Goal: Task Accomplishment & Management: Manage account settings

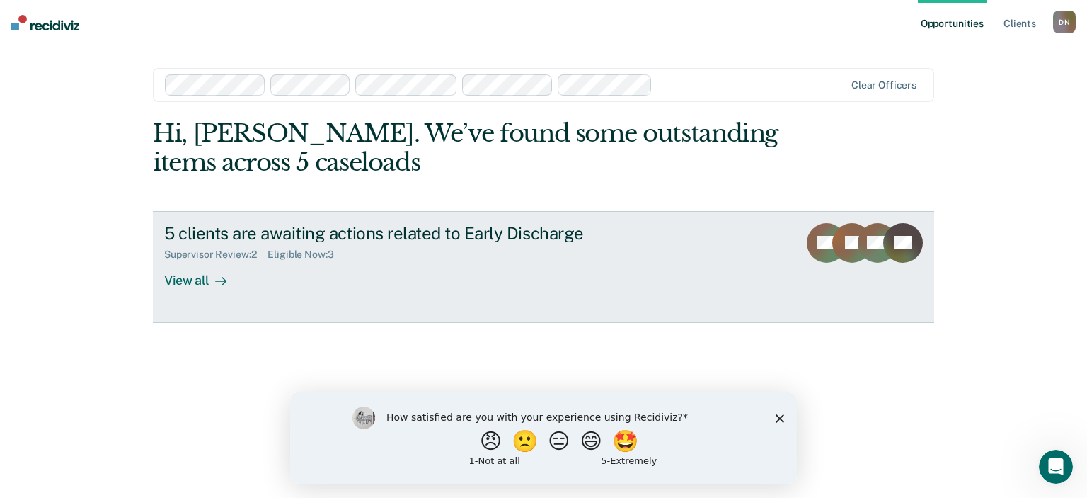
click at [187, 281] on div "View all" at bounding box center [203, 274] width 79 height 28
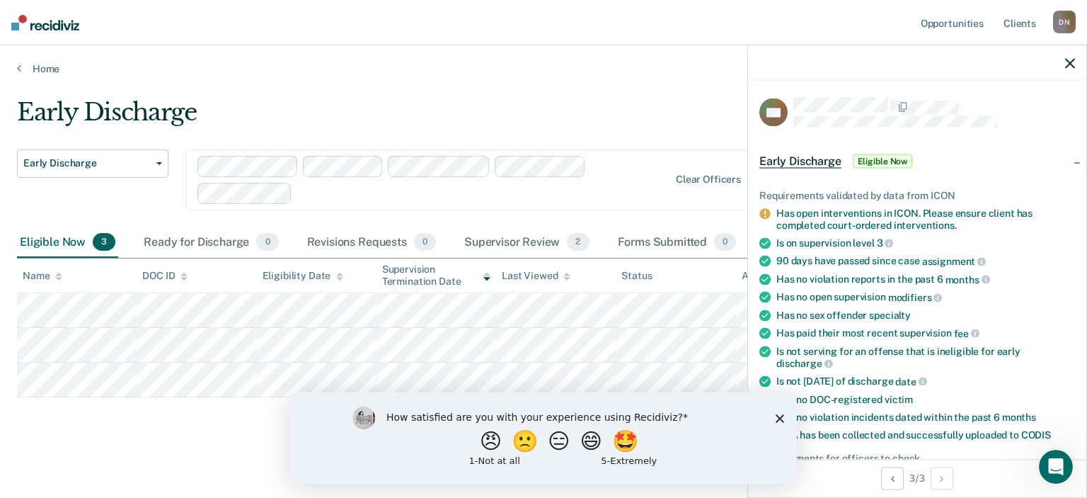
click at [515, 103] on div "Early Discharge" at bounding box center [424, 118] width 815 height 40
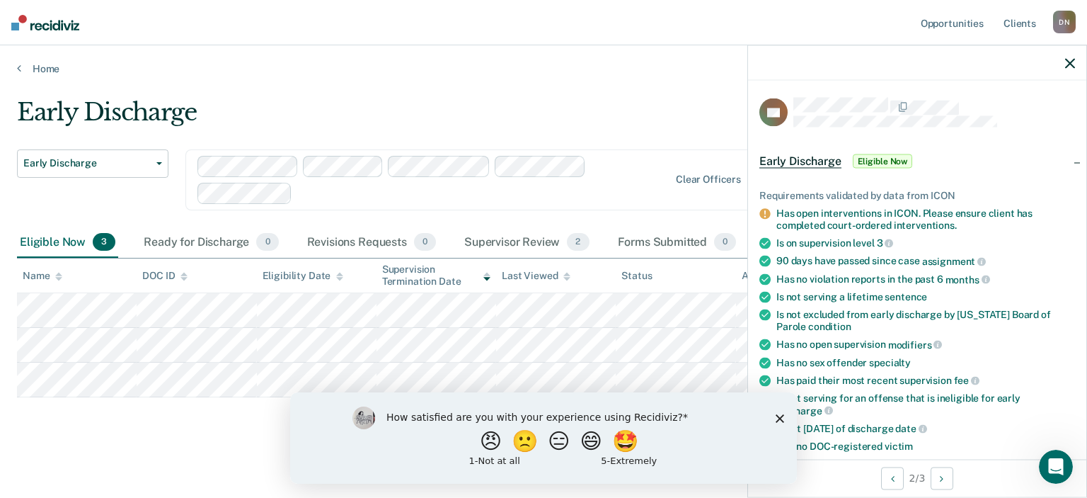
click at [636, 75] on main "Early Discharge Early Discharge Early Discharge Clear officers Eligible Now 3 R…" at bounding box center [543, 285] width 1087 height 420
click at [157, 420] on div "Early Discharge Early Discharge Early Discharge Clear officers Eligible Now 3 R…" at bounding box center [543, 268] width 1053 height 340
click at [1069, 59] on icon "button" at bounding box center [1070, 63] width 10 height 10
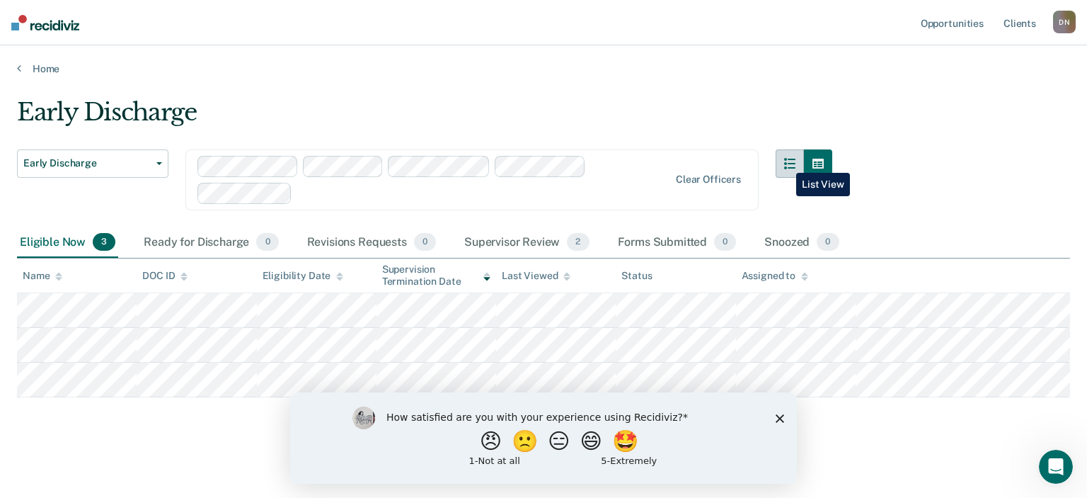
click at [786, 162] on icon "button" at bounding box center [789, 163] width 11 height 11
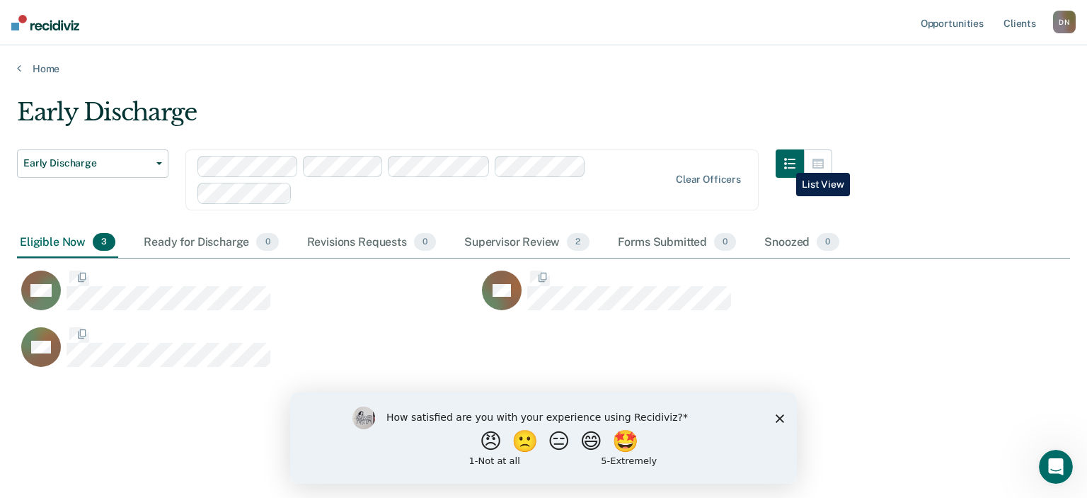
scroll to position [294, 1053]
click at [820, 159] on icon "button" at bounding box center [817, 164] width 11 height 10
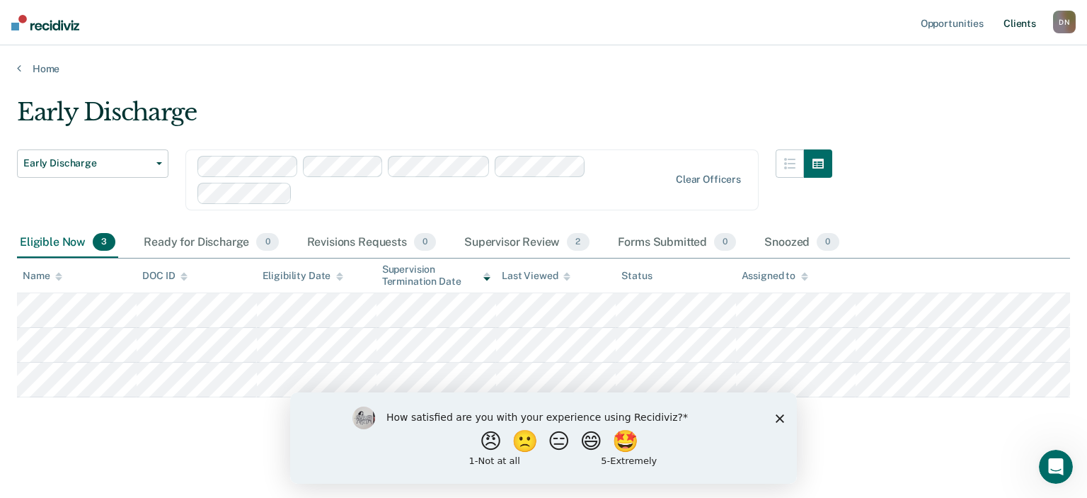
click at [1015, 27] on link "Client s" at bounding box center [1020, 22] width 38 height 45
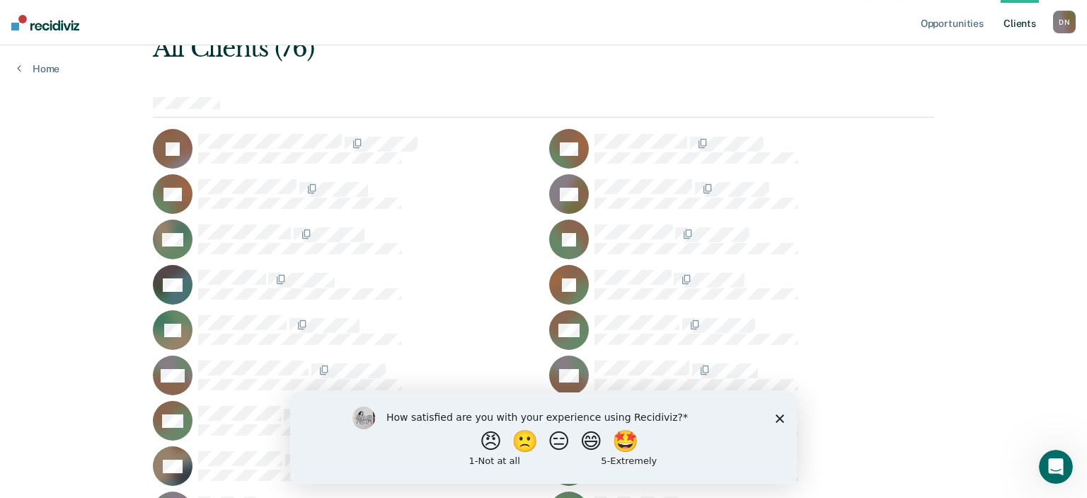
scroll to position [149, 0]
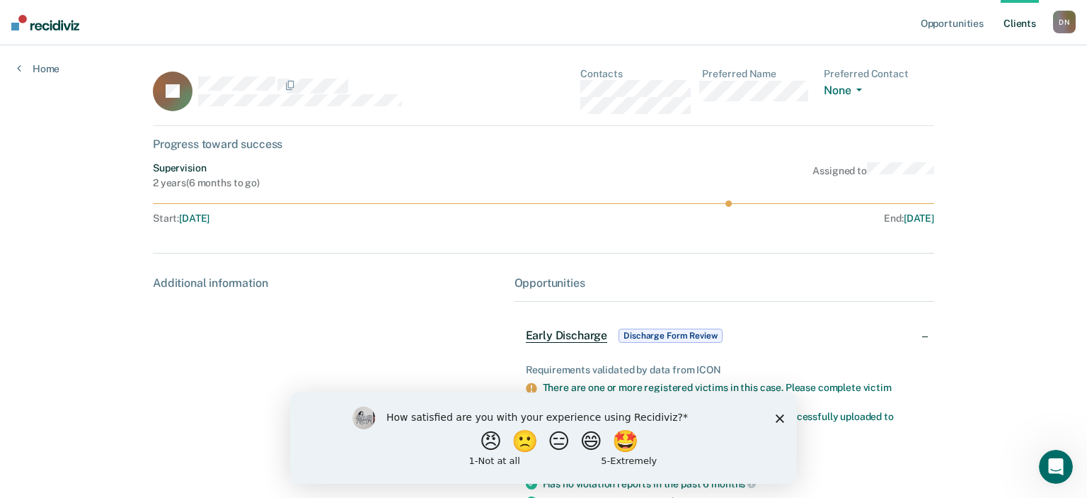
click at [738, 204] on icon at bounding box center [543, 203] width 781 height 6
click at [709, 202] on icon at bounding box center [543, 203] width 781 height 6
click at [728, 202] on circle at bounding box center [728, 203] width 6 height 6
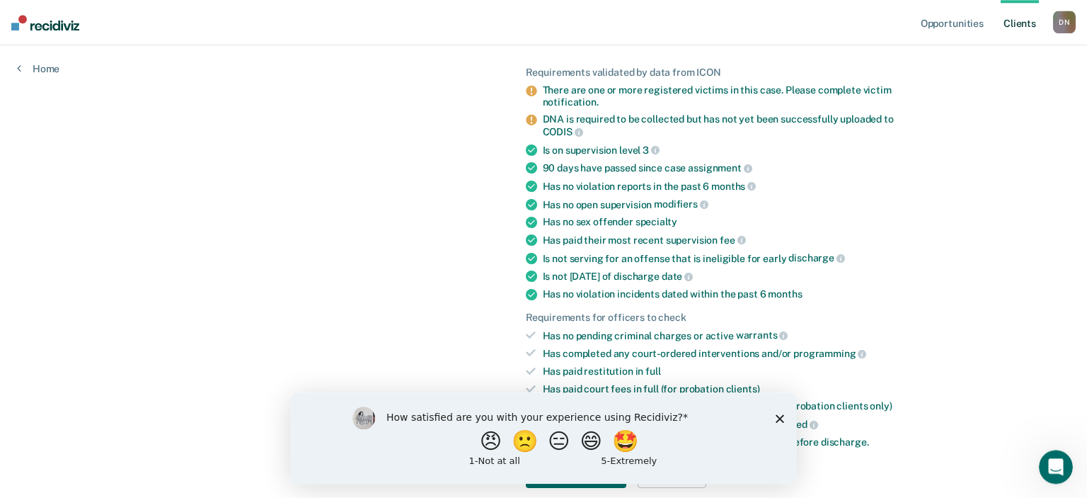
scroll to position [366, 0]
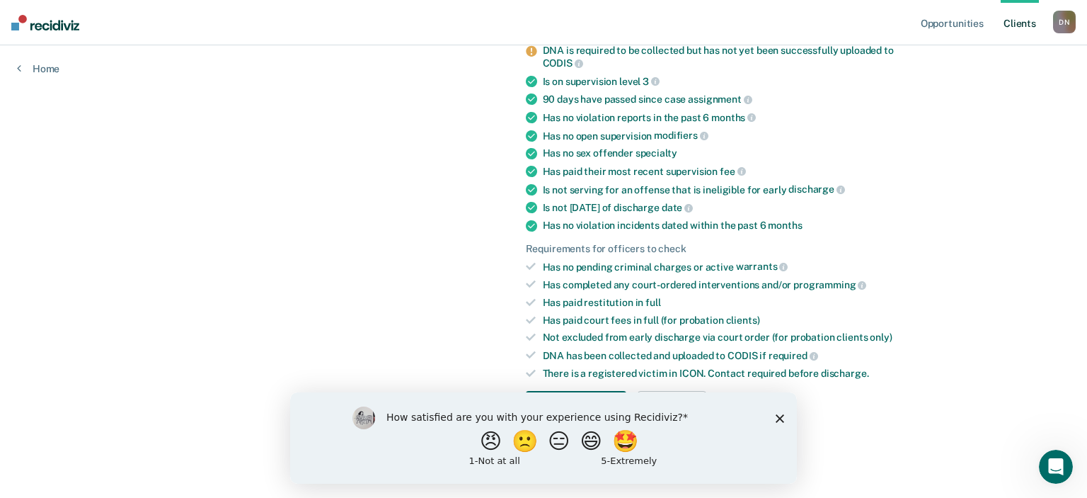
click at [783, 418] on icon "Close survey" at bounding box center [780, 417] width 8 height 8
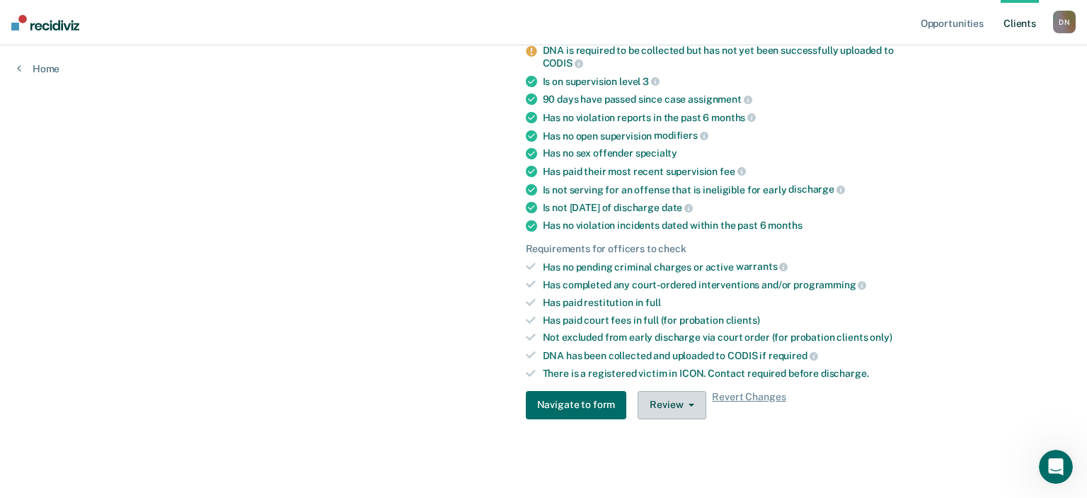
click at [673, 401] on button "Review" at bounding box center [672, 405] width 69 height 28
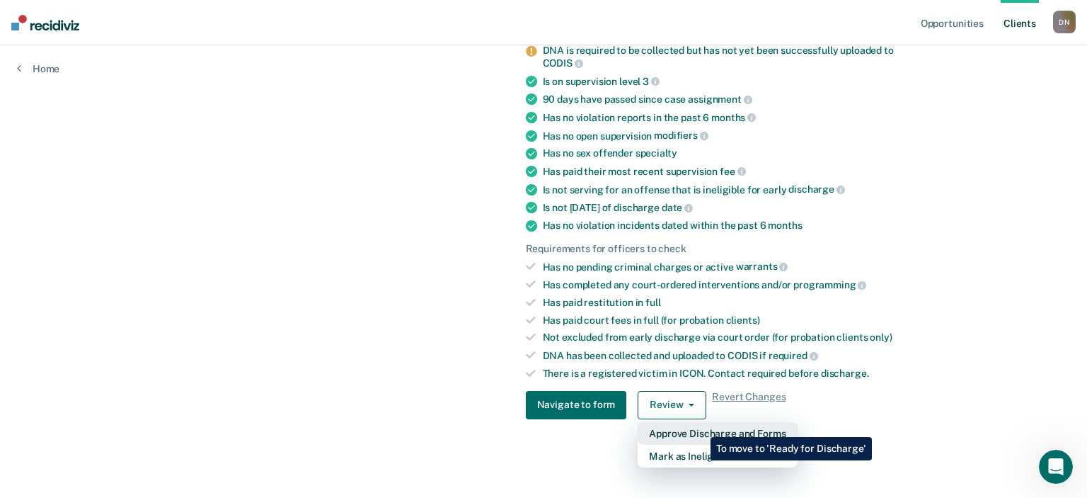
click at [700, 426] on button "Approve Discharge and Forms" at bounding box center [717, 433] width 159 height 23
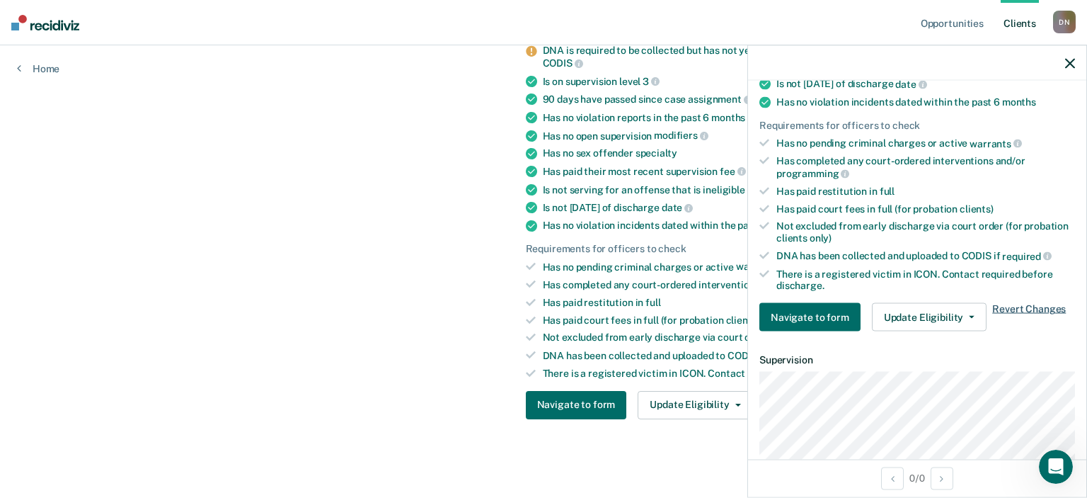
scroll to position [249, 0]
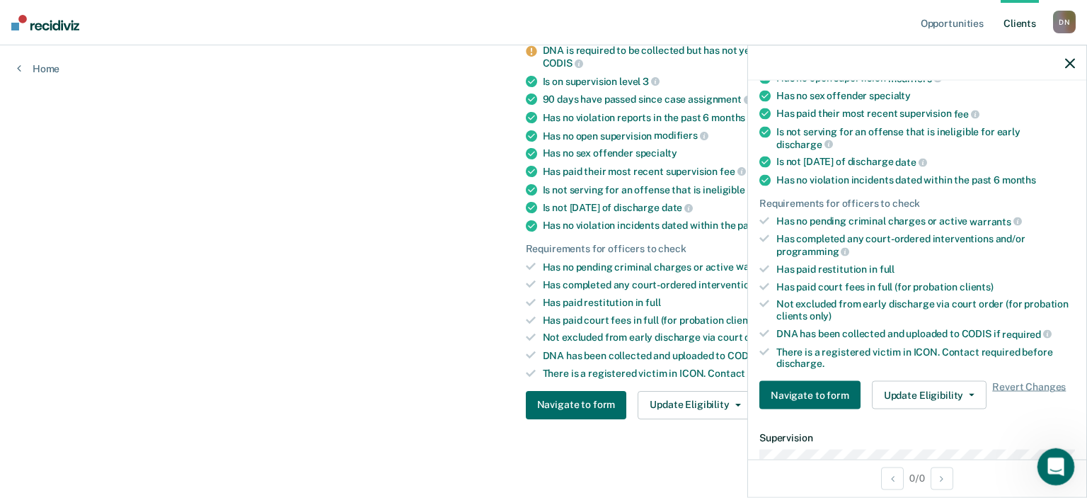
click at [1053, 469] on icon "Open Intercom Messenger" at bounding box center [1054, 464] width 23 height 23
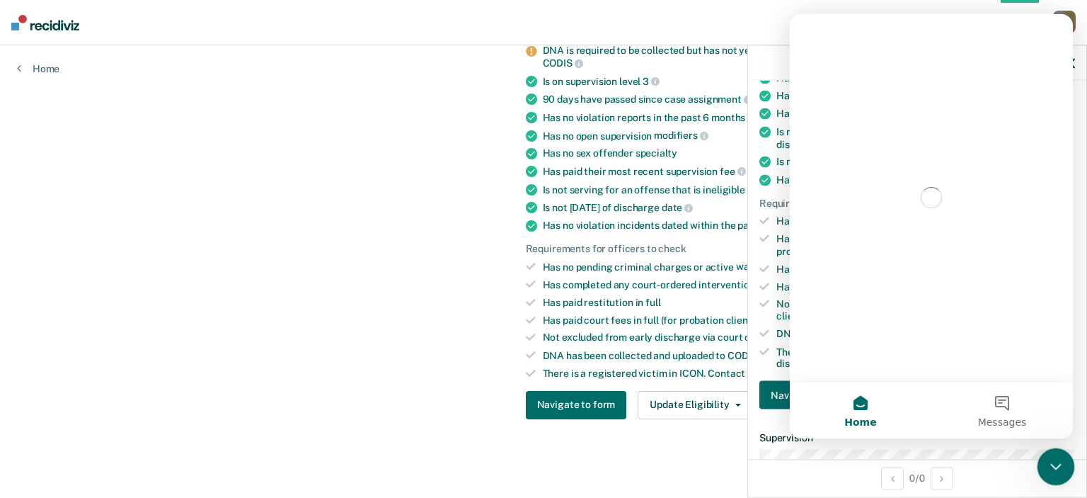
scroll to position [0, 0]
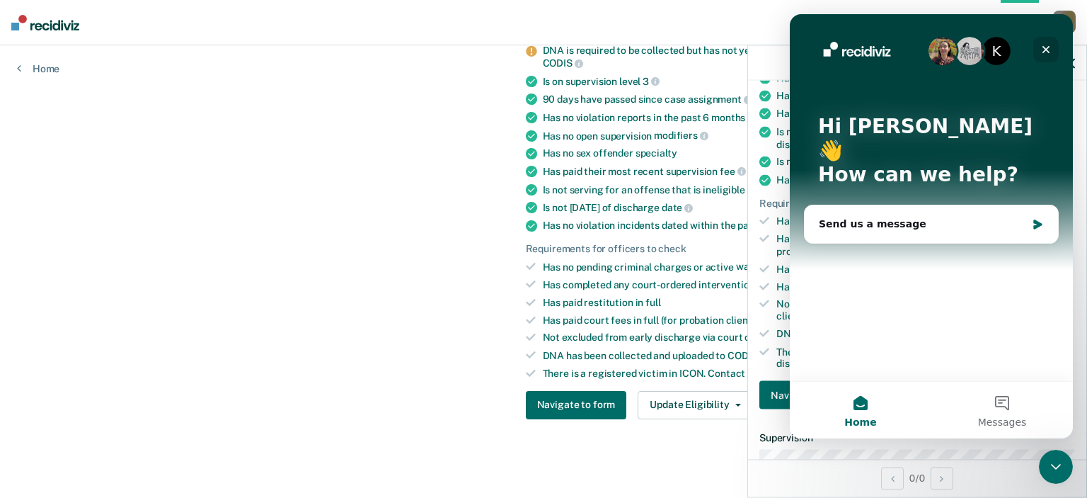
click at [1043, 48] on icon "Close" at bounding box center [1045, 49] width 11 height 11
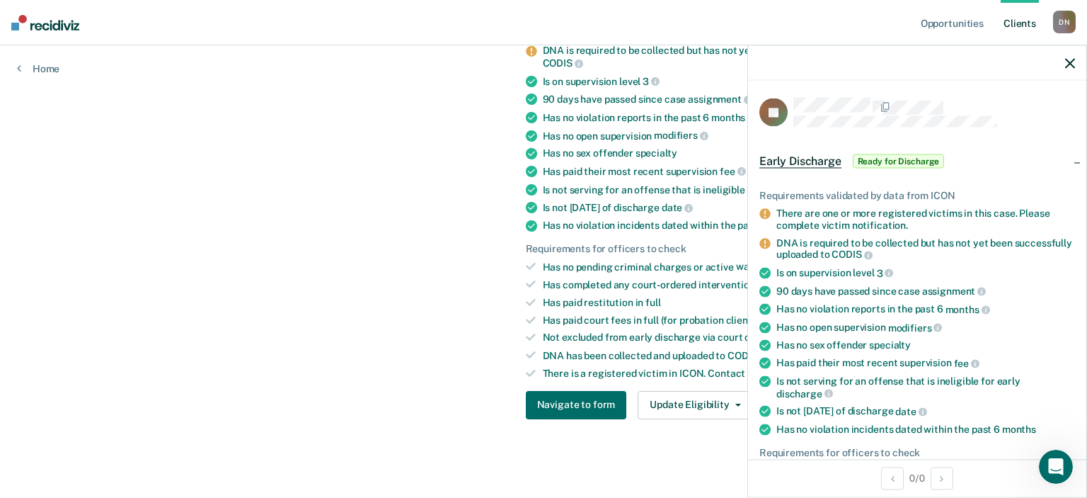
click at [1064, 67] on div at bounding box center [917, 62] width 338 height 35
click at [1069, 64] on icon "button" at bounding box center [1070, 63] width 10 height 10
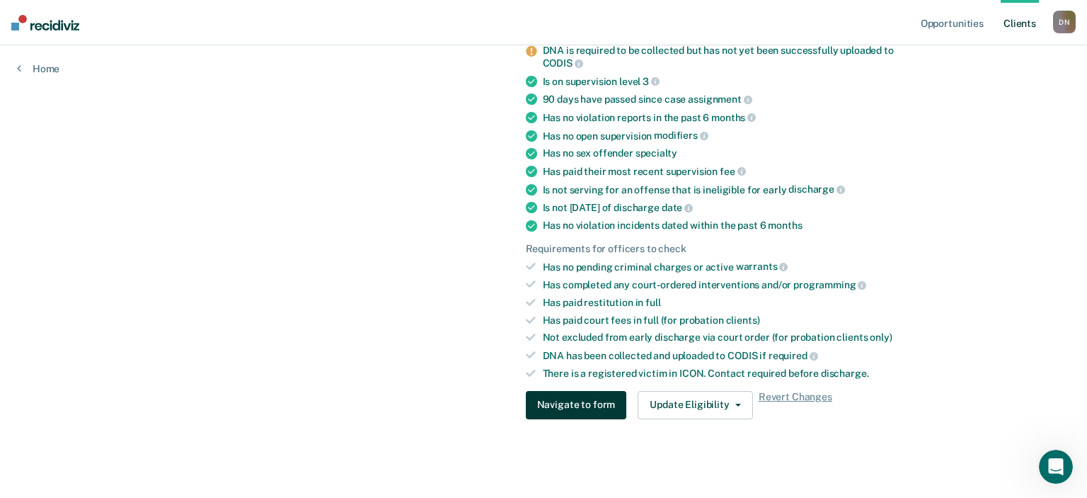
click at [573, 392] on button "Navigate to form" at bounding box center [576, 405] width 101 height 28
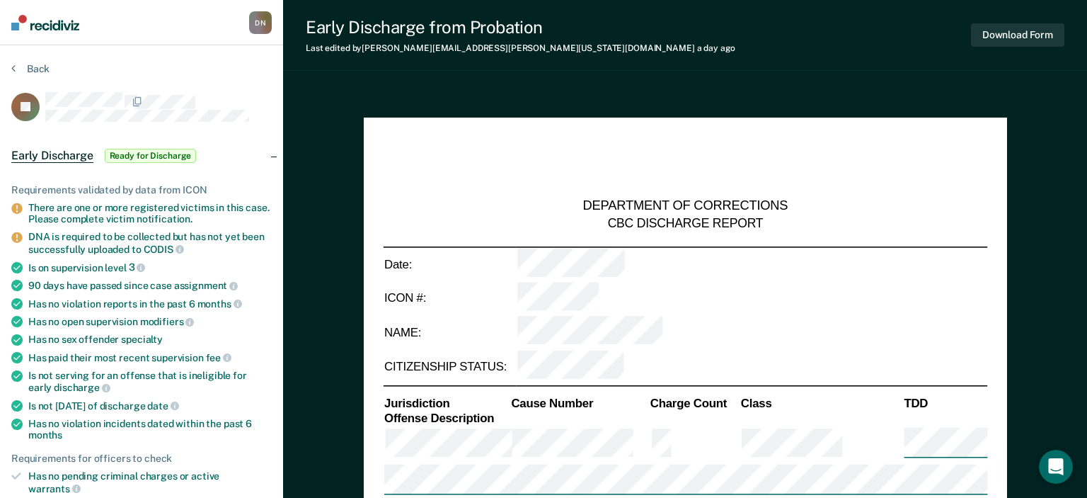
type textarea "x"
click at [420, 62] on div "Early Discharge from Probation Last edited by [PERSON_NAME][EMAIL_ADDRESS][PERS…" at bounding box center [685, 35] width 804 height 71
click at [151, 27] on nav "[PERSON_NAME] D N Profile How it works Log Out" at bounding box center [141, 22] width 283 height 45
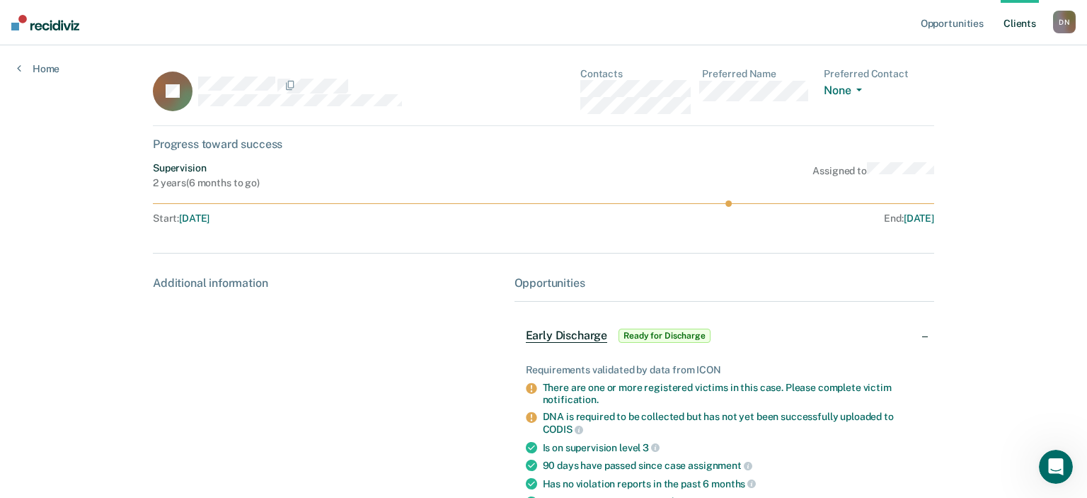
click at [1054, 21] on div "D N" at bounding box center [1064, 22] width 23 height 23
click at [967, 95] on link "Log Out" at bounding box center [1008, 93] width 114 height 12
